Goal: Find specific page/section: Find specific page/section

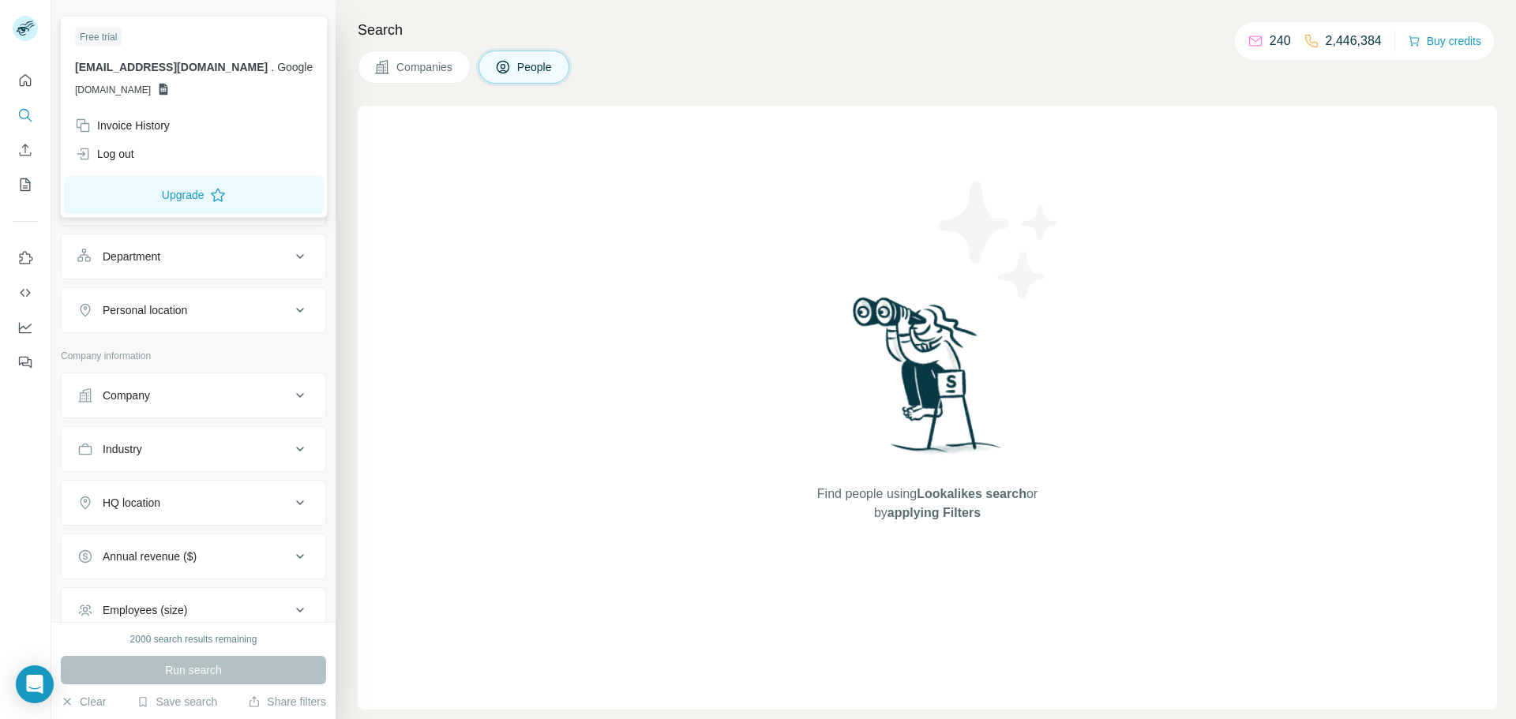
click at [14, 33] on rect at bounding box center [25, 28] width 25 height 25
click at [572, 435] on div "Find people using Lookalikes search or by applying Filters" at bounding box center [927, 408] width 1139 height 604
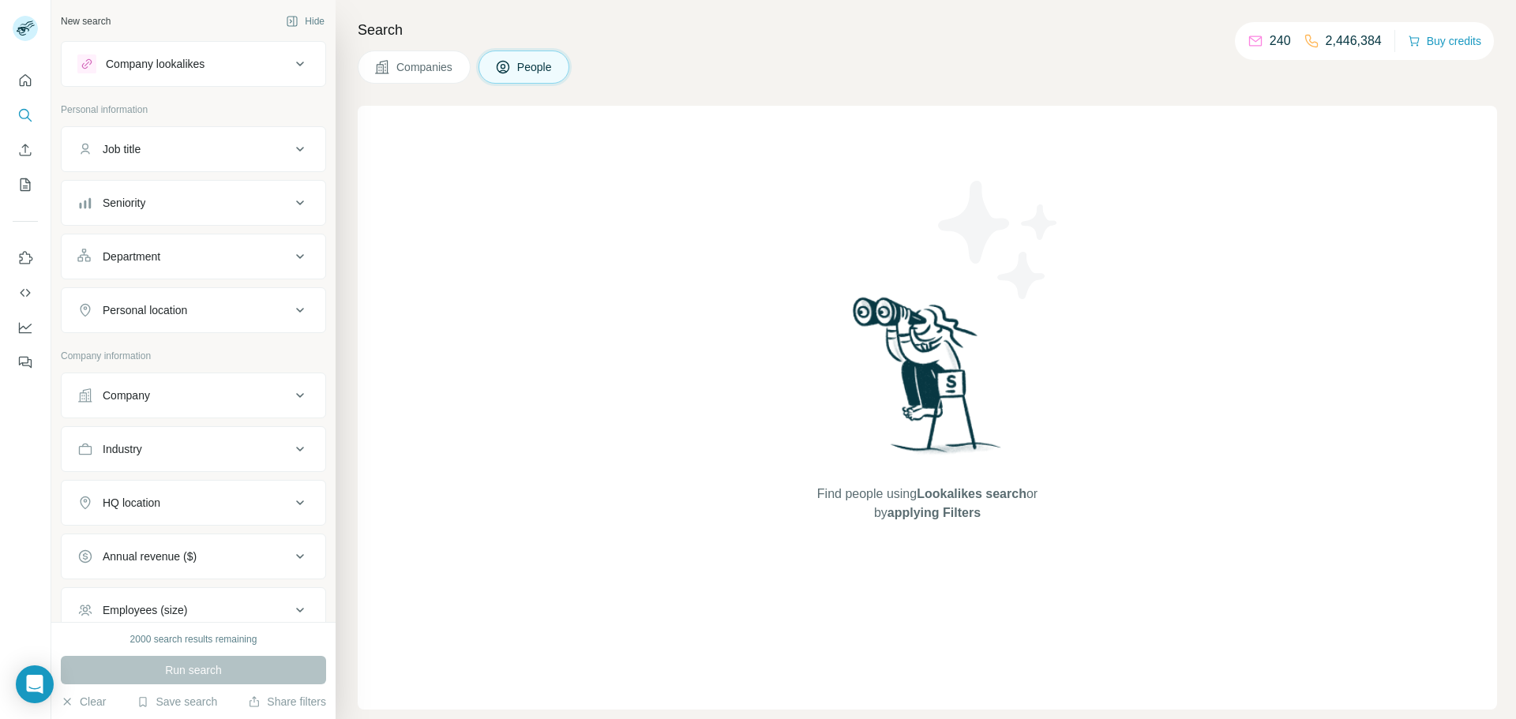
click at [414, 73] on span "Companies" at bounding box center [425, 67] width 58 height 16
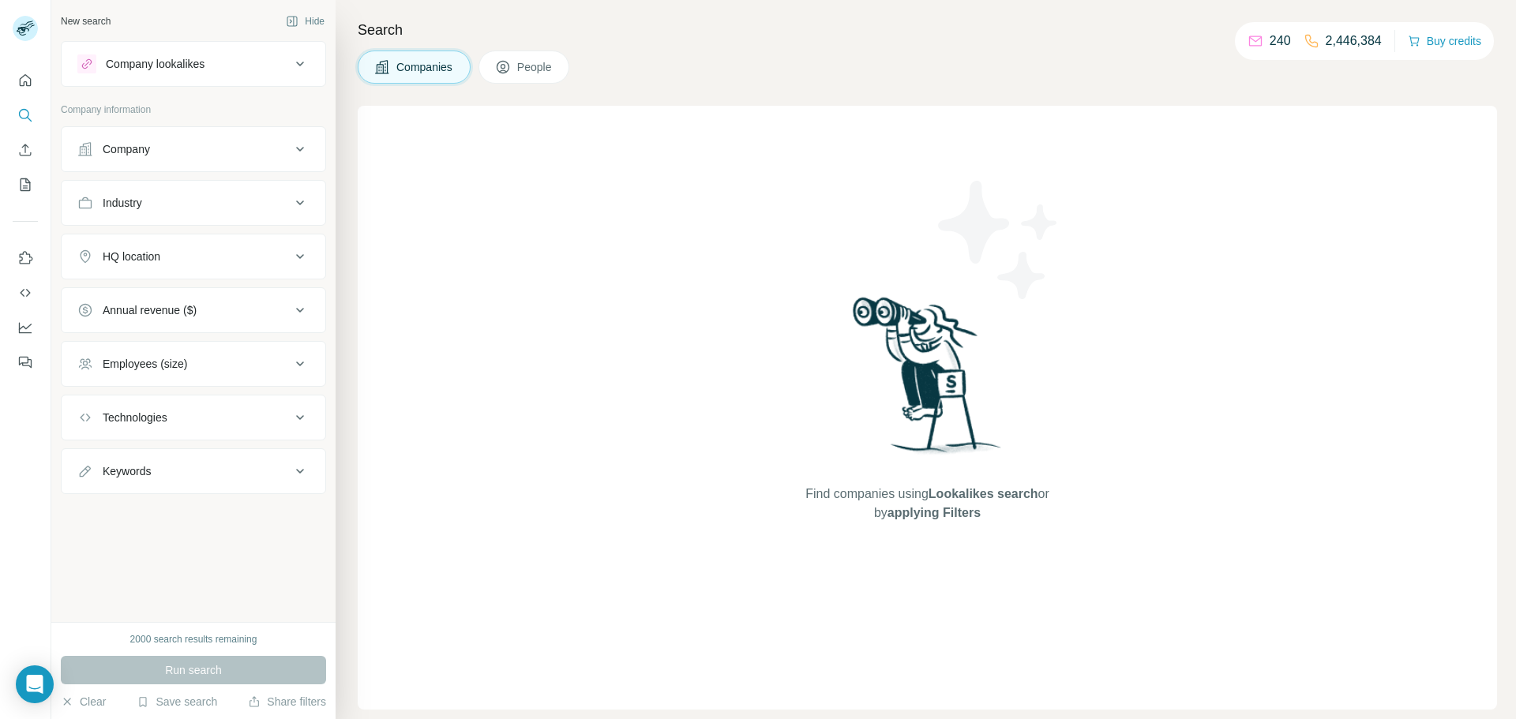
click at [179, 144] on div "Company" at bounding box center [183, 149] width 213 height 16
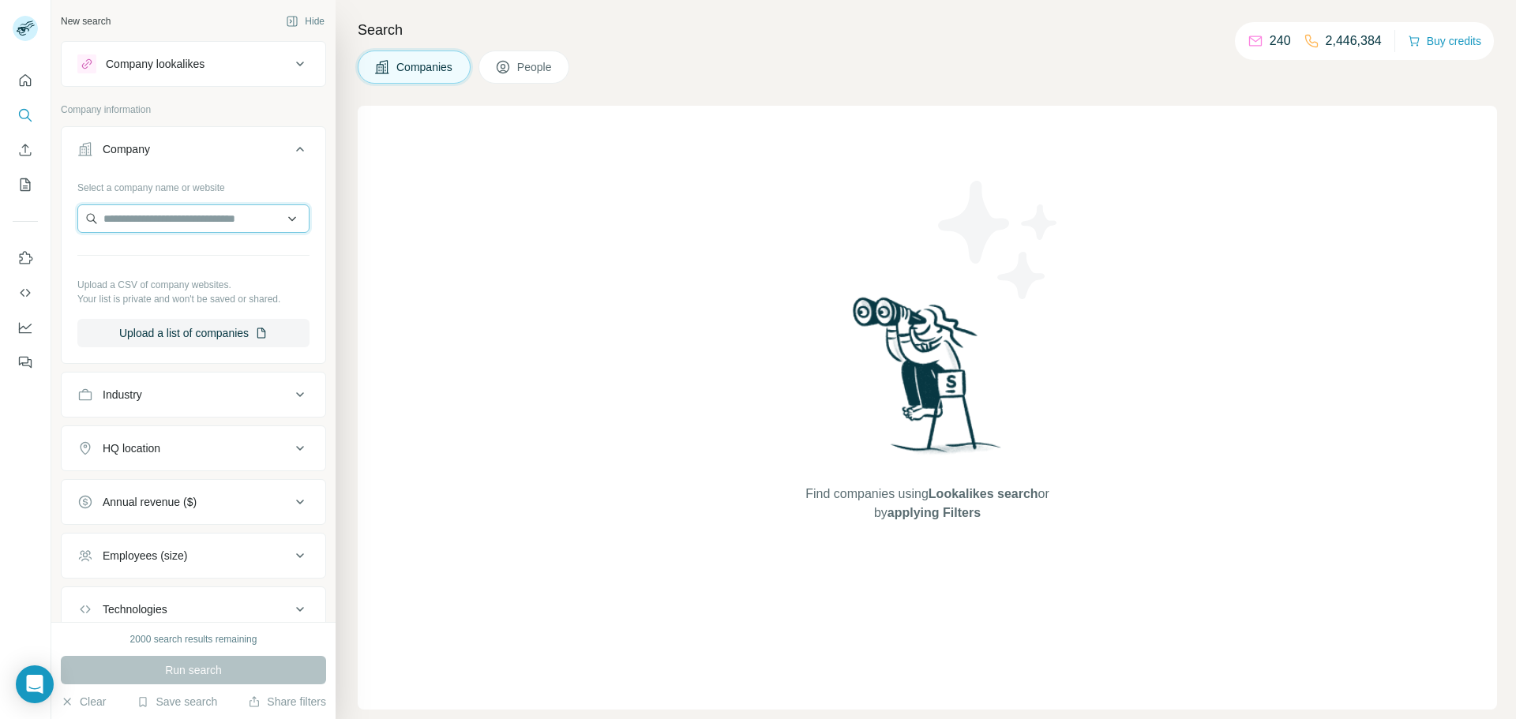
click at [164, 216] on input "text" at bounding box center [193, 218] width 232 height 28
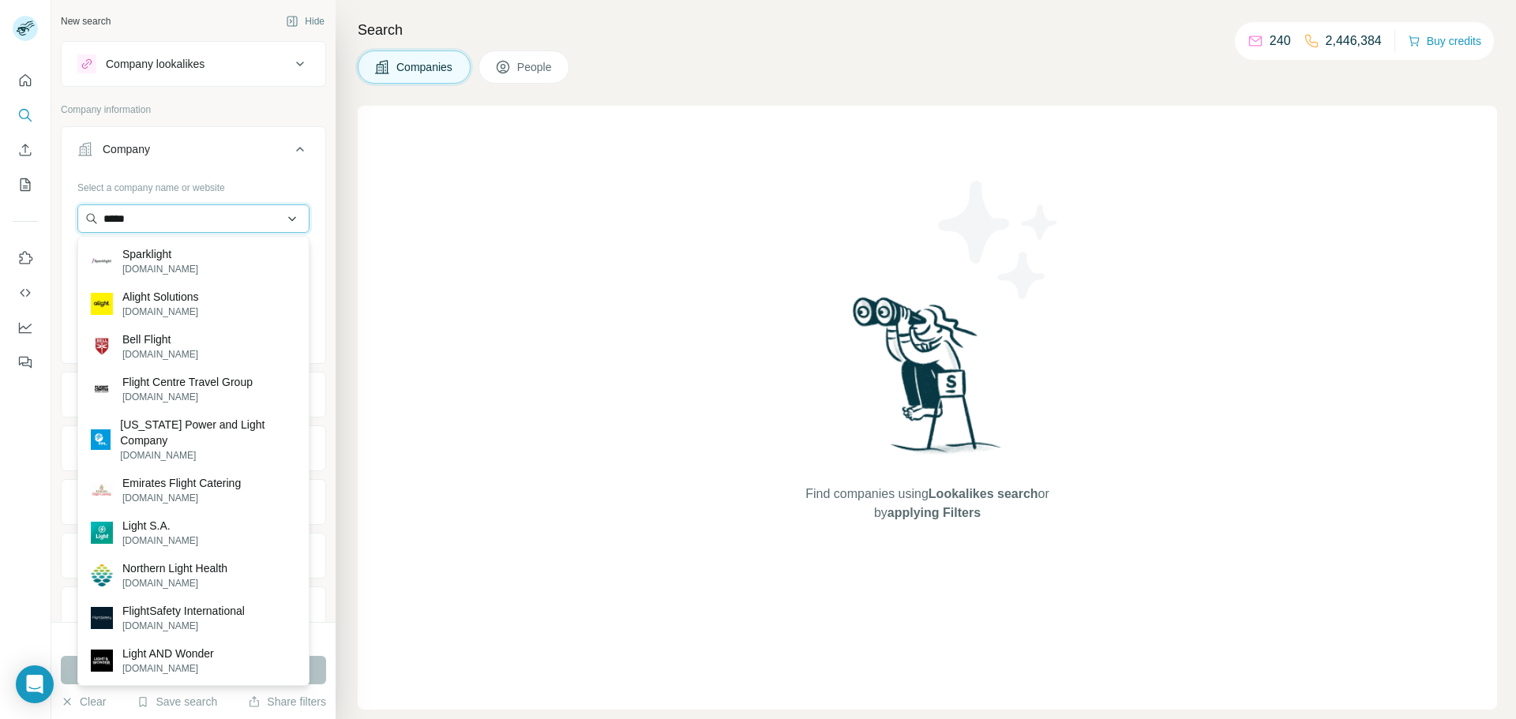
type input "*****"
